Goal: Check status: Check status

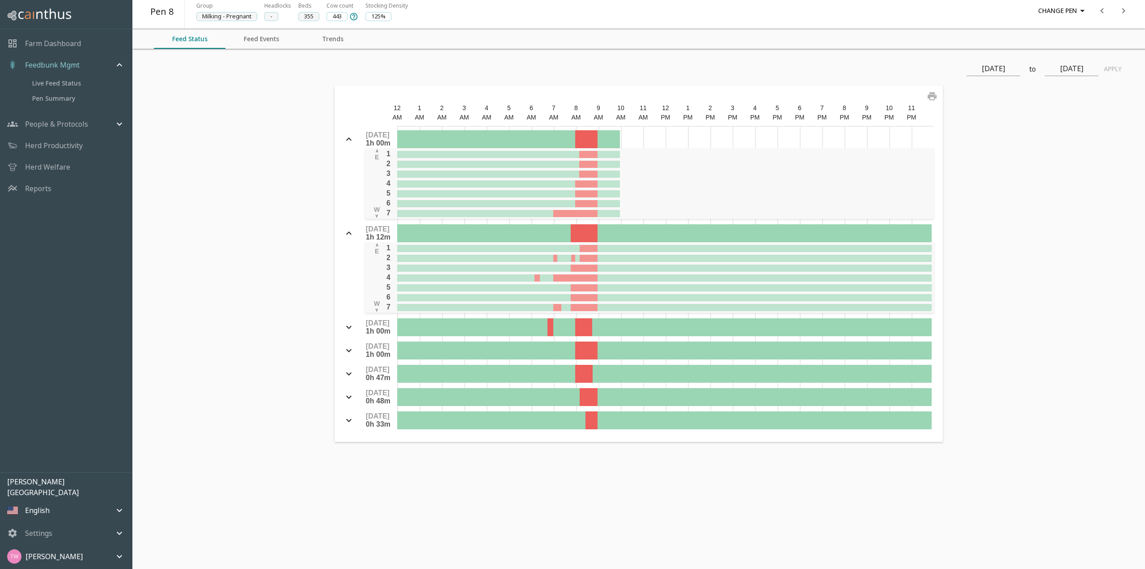
click at [349, 325] on icon at bounding box center [349, 327] width 11 height 11
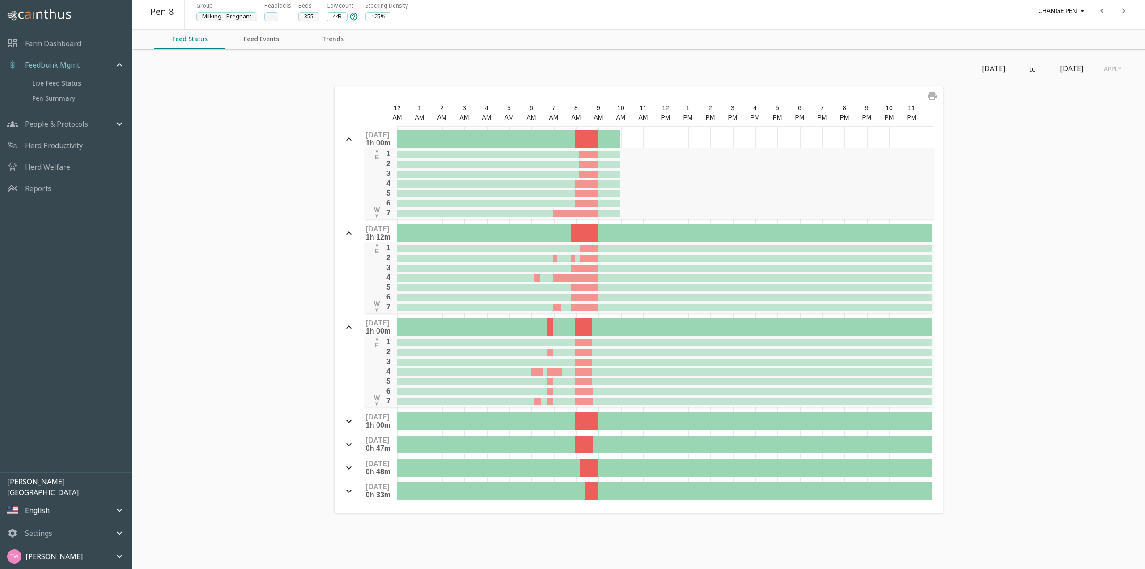
click at [349, 325] on icon at bounding box center [349, 327] width 11 height 11
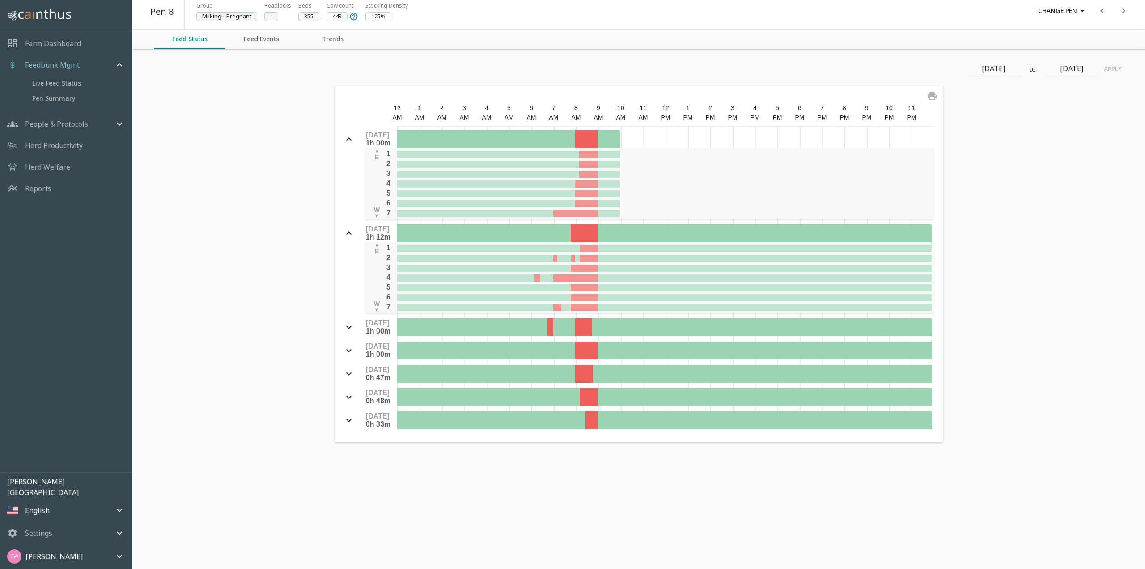
click at [351, 348] on icon at bounding box center [349, 350] width 11 height 11
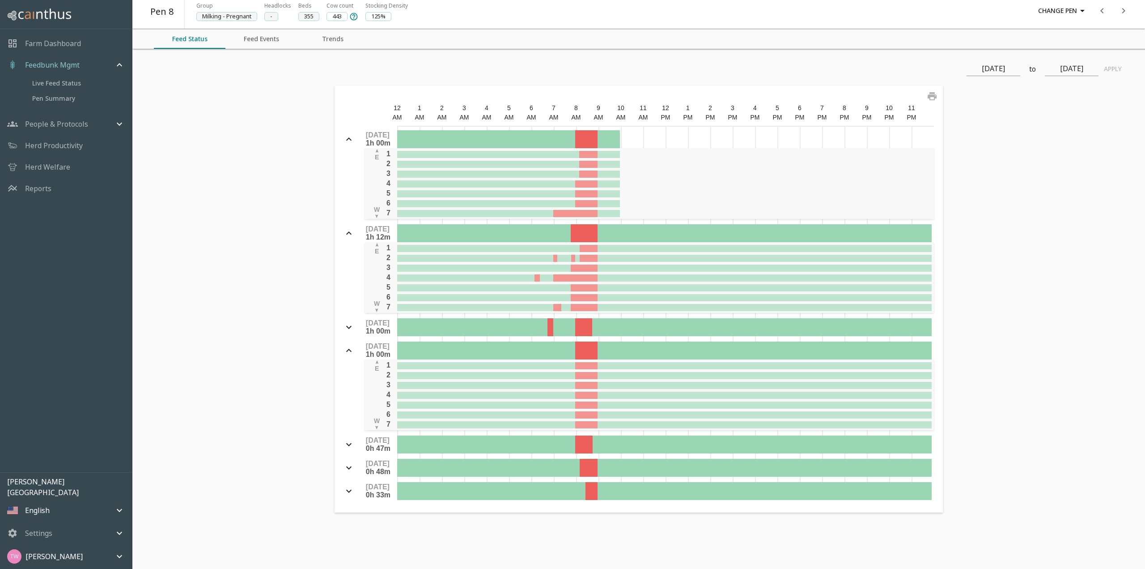
click at [351, 348] on icon at bounding box center [349, 350] width 11 height 11
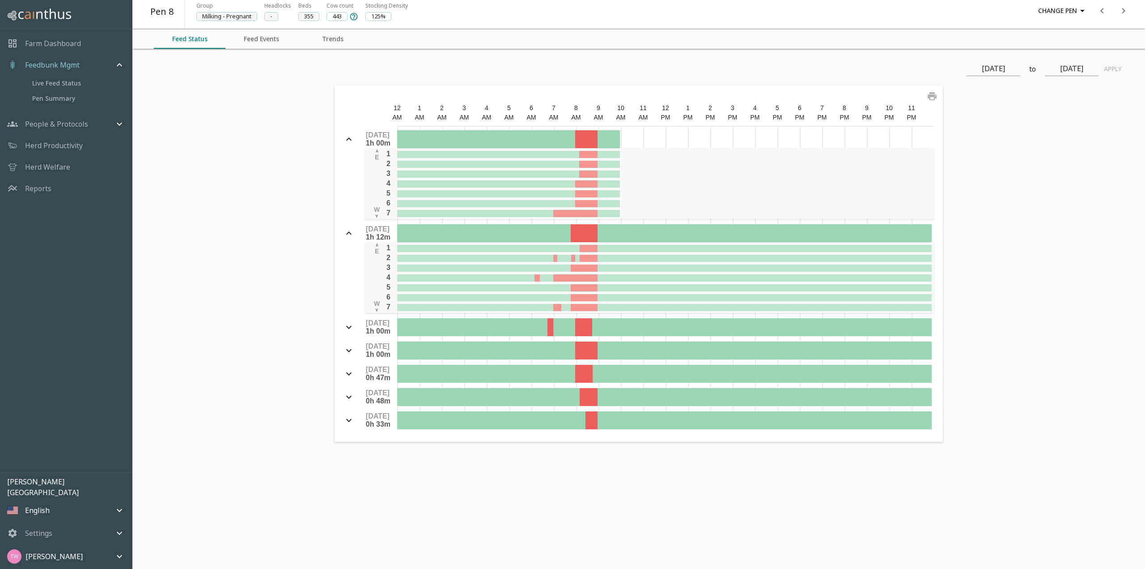
click at [348, 376] on icon at bounding box center [349, 373] width 11 height 11
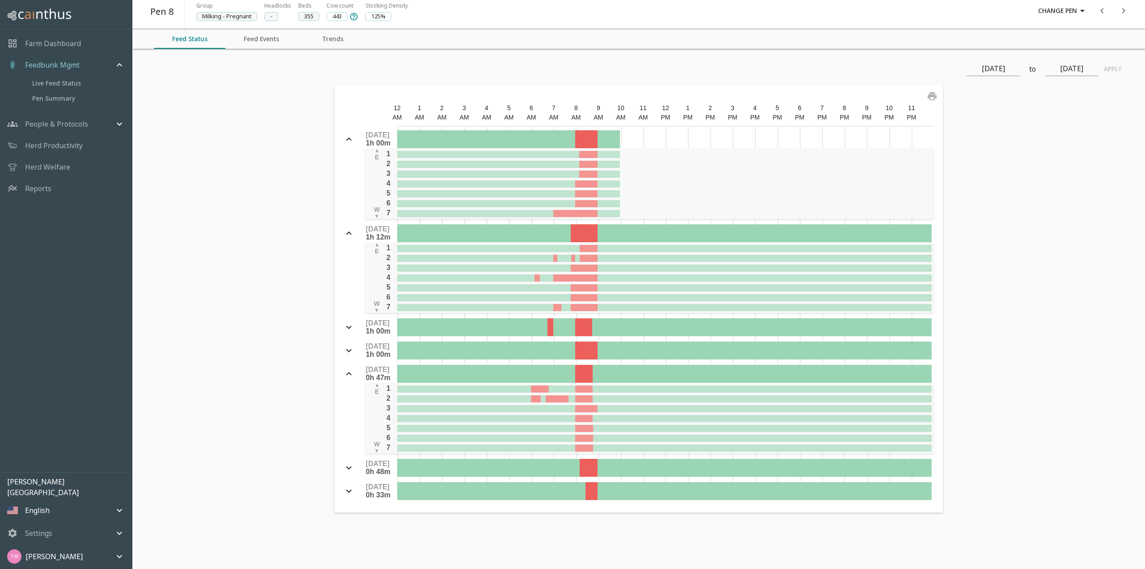
click at [348, 376] on icon at bounding box center [349, 373] width 11 height 11
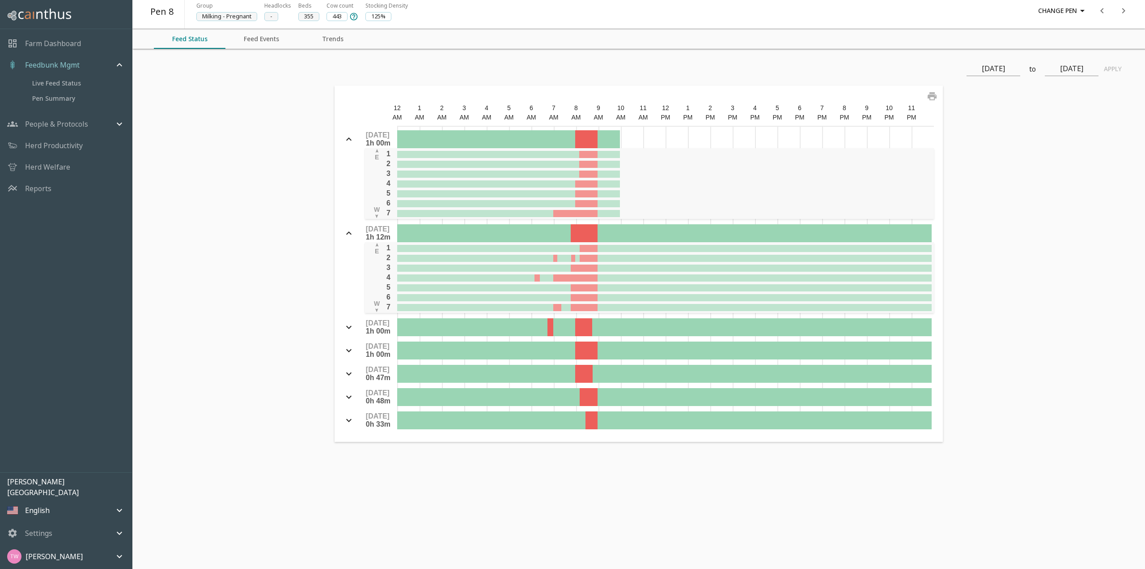
click at [347, 393] on icon at bounding box center [349, 397] width 11 height 11
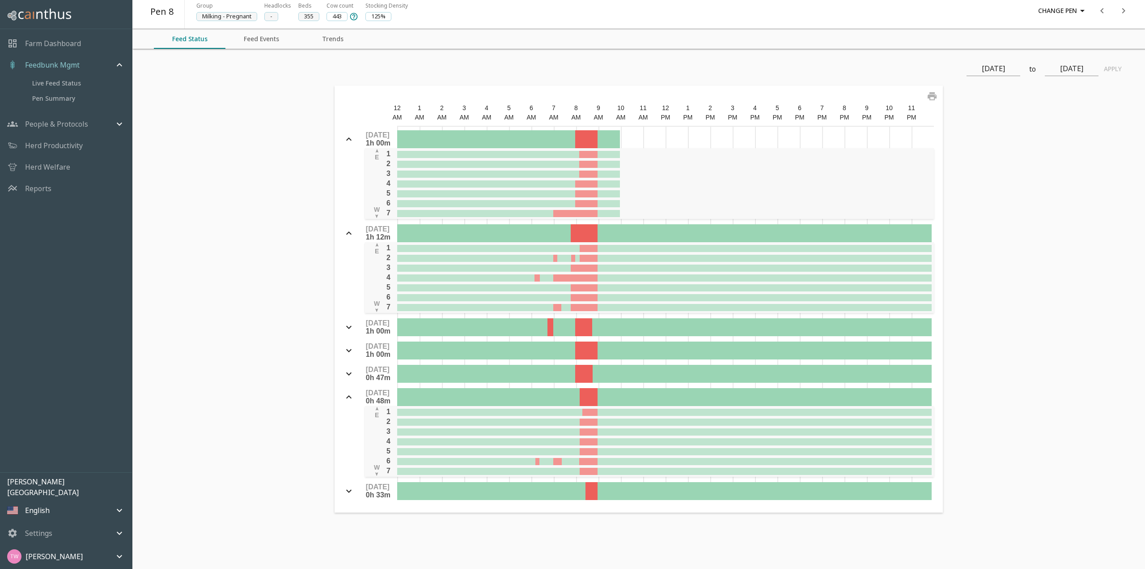
click at [351, 392] on icon at bounding box center [349, 397] width 11 height 11
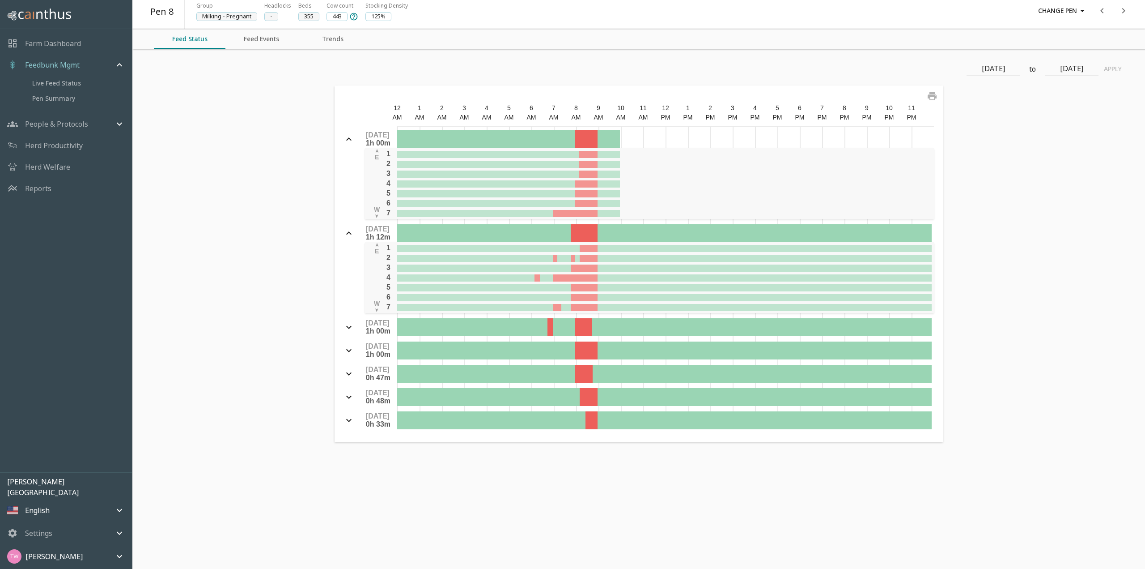
click at [348, 426] on div "Sep 17 0h 33m" at bounding box center [367, 420] width 47 height 16
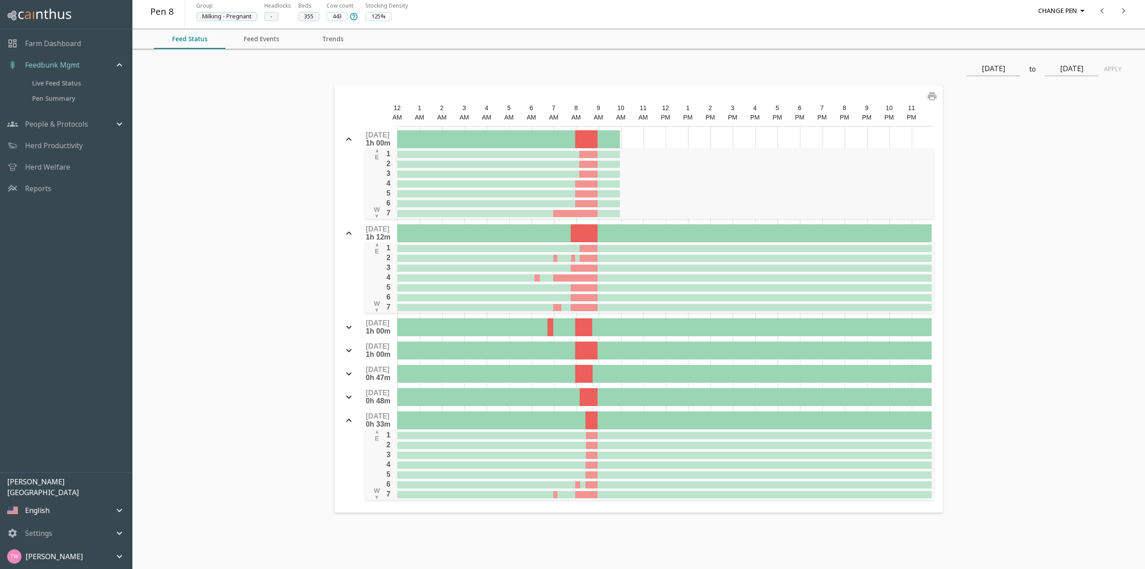
click at [347, 422] on icon at bounding box center [349, 420] width 11 height 11
